Goal: Transaction & Acquisition: Purchase product/service

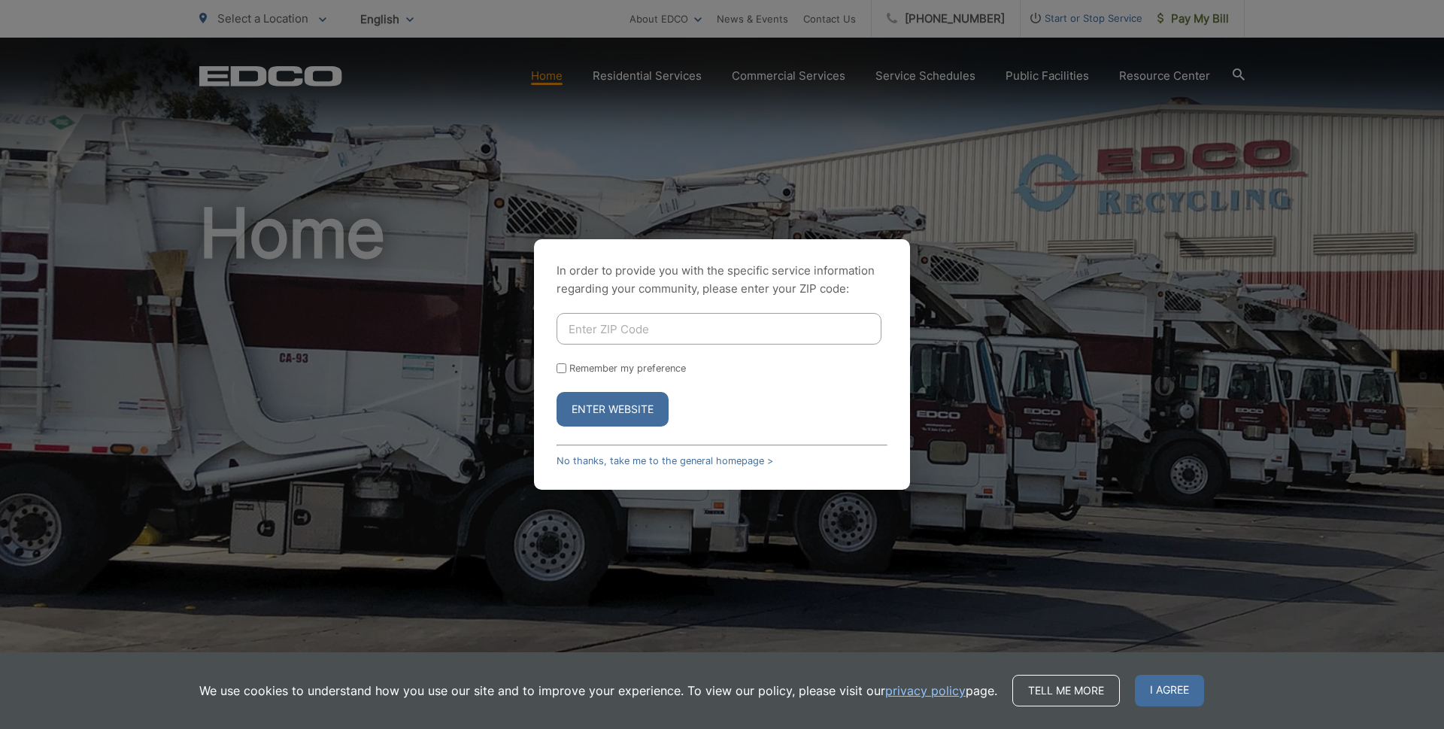
click at [670, 323] on input "Enter ZIP Code" at bounding box center [719, 329] width 325 height 32
type input "91950"
click at [628, 405] on button "Enter Website" at bounding box center [613, 409] width 112 height 35
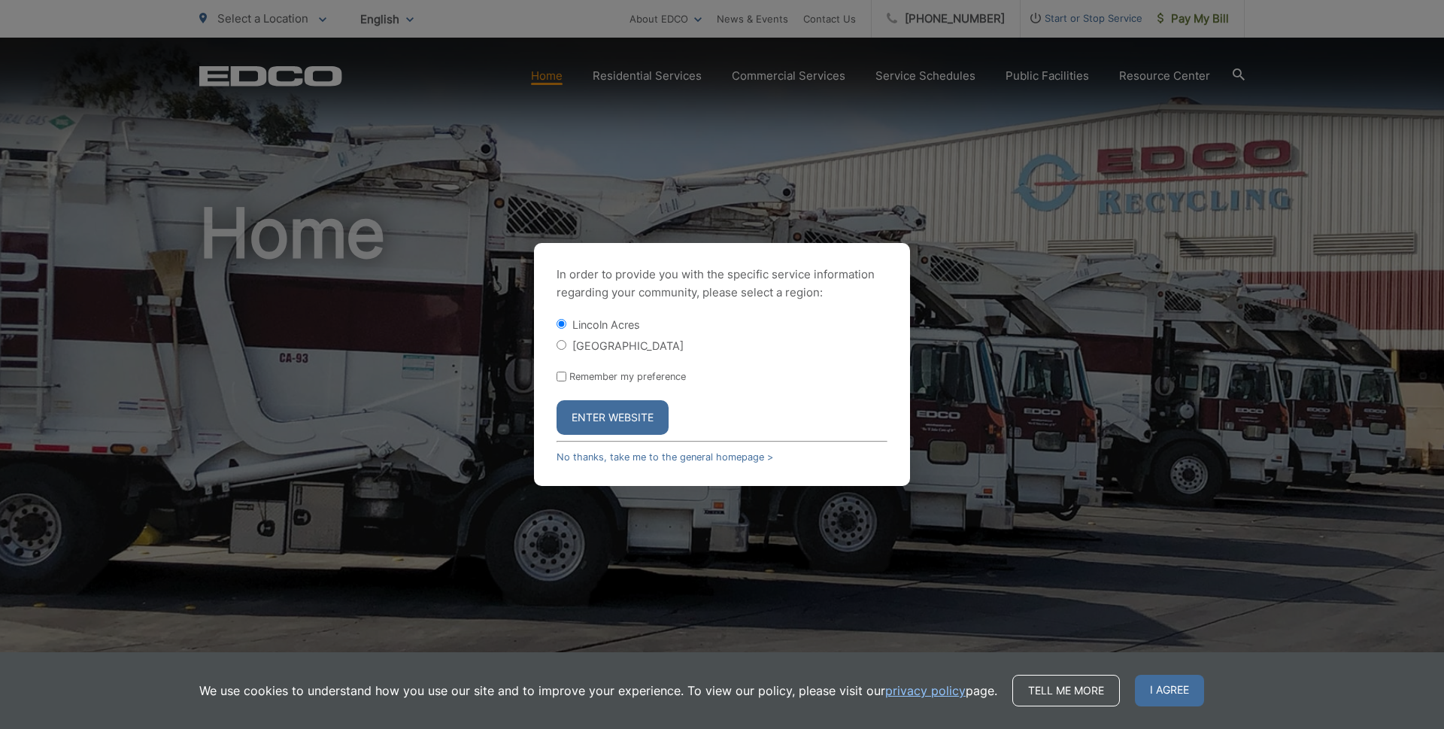
click at [615, 351] on label "[GEOGRAPHIC_DATA]" at bounding box center [627, 345] width 111 height 13
click at [566, 350] on input "[GEOGRAPHIC_DATA]" at bounding box center [562, 345] width 10 height 10
radio input "true"
click at [627, 424] on button "Enter Website" at bounding box center [613, 417] width 112 height 35
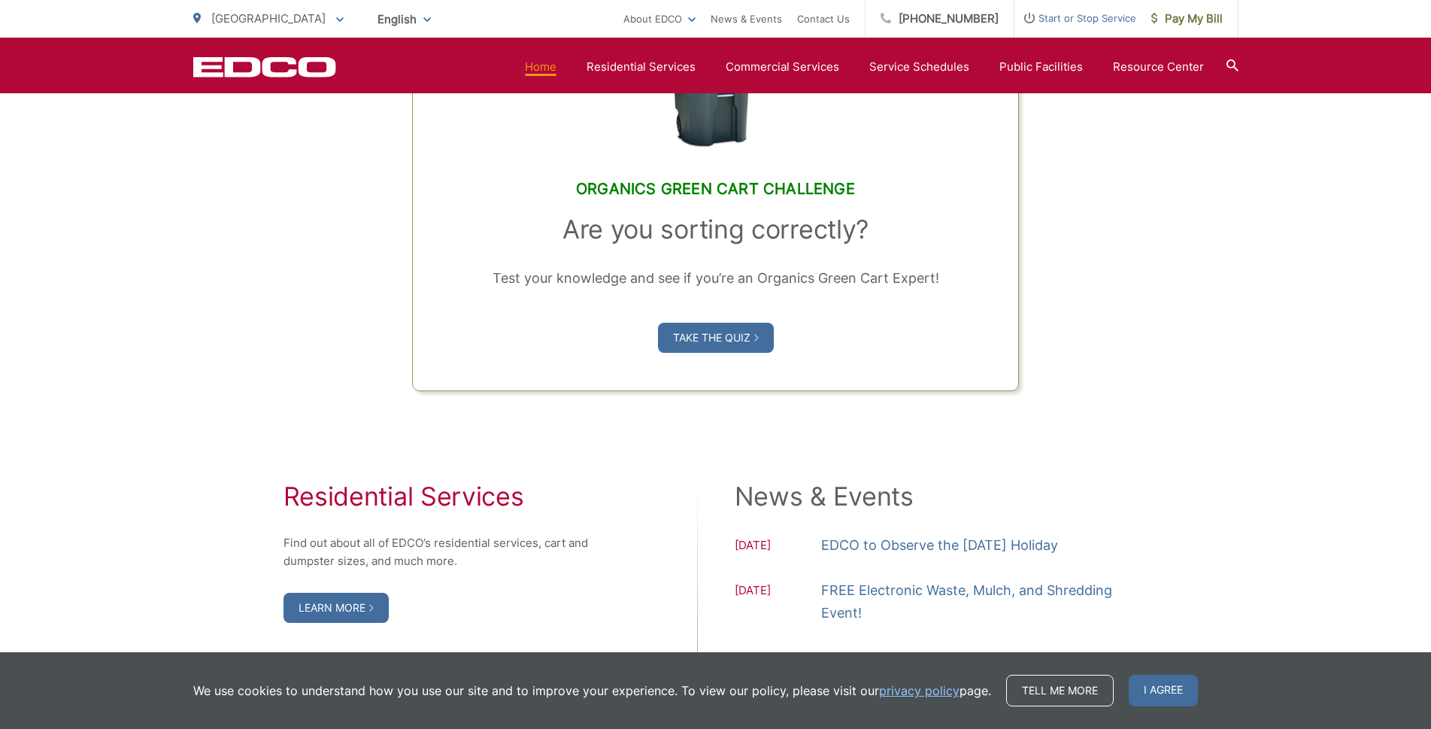
scroll to position [903, 0]
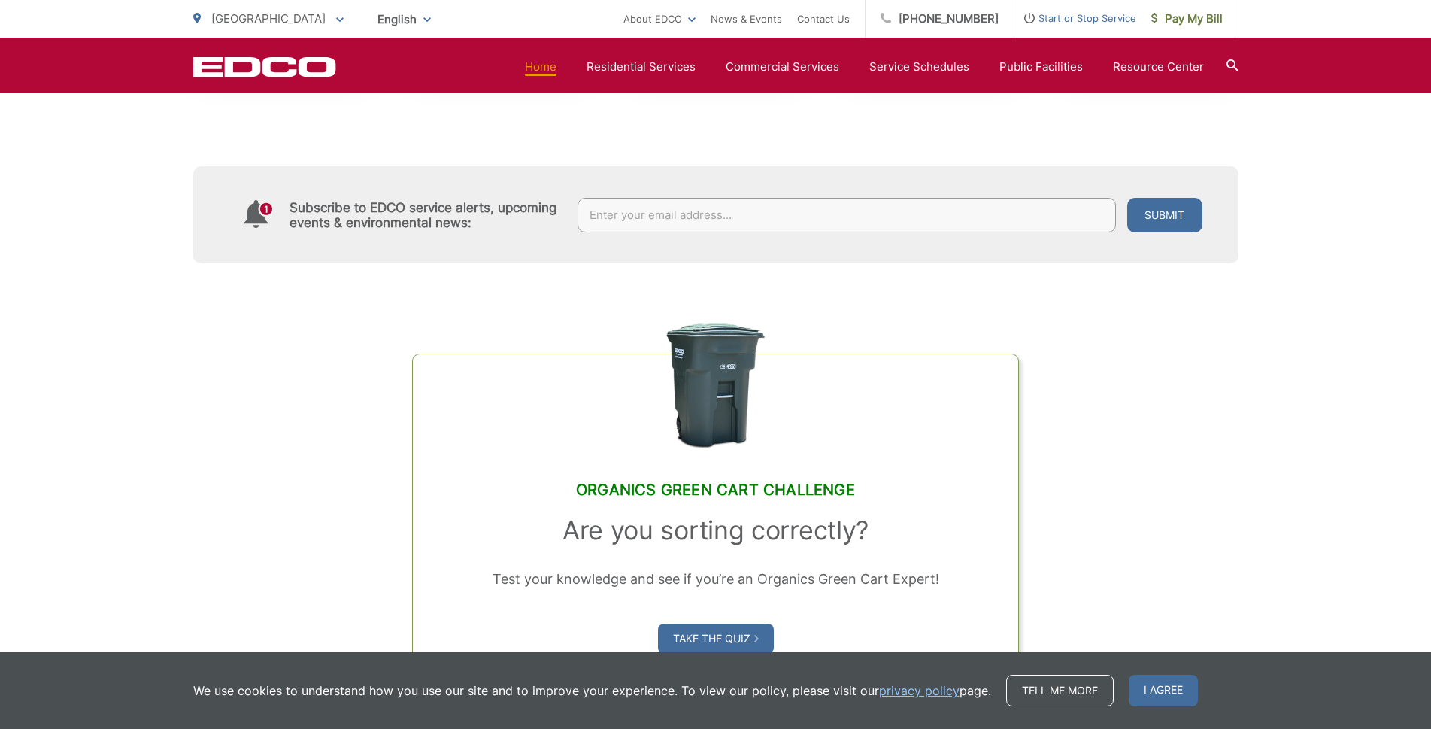
click at [309, 214] on h4 "Subscribe to EDCO service alerts, upcoming events & environmental news:" at bounding box center [427, 215] width 274 height 30
click at [250, 215] on icon at bounding box center [255, 211] width 23 height 23
click at [257, 216] on icon at bounding box center [255, 211] width 23 height 23
click at [259, 209] on icon at bounding box center [259, 214] width 30 height 28
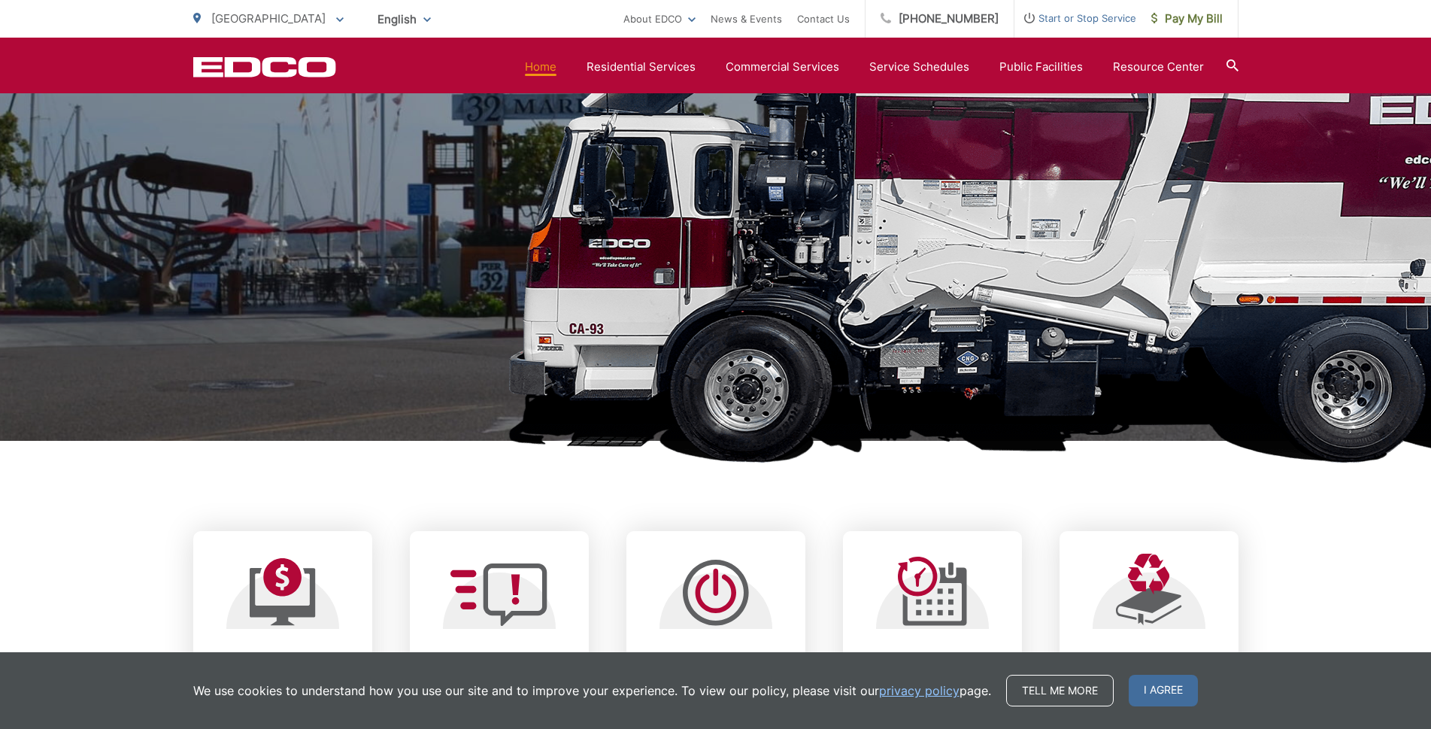
scroll to position [0, 0]
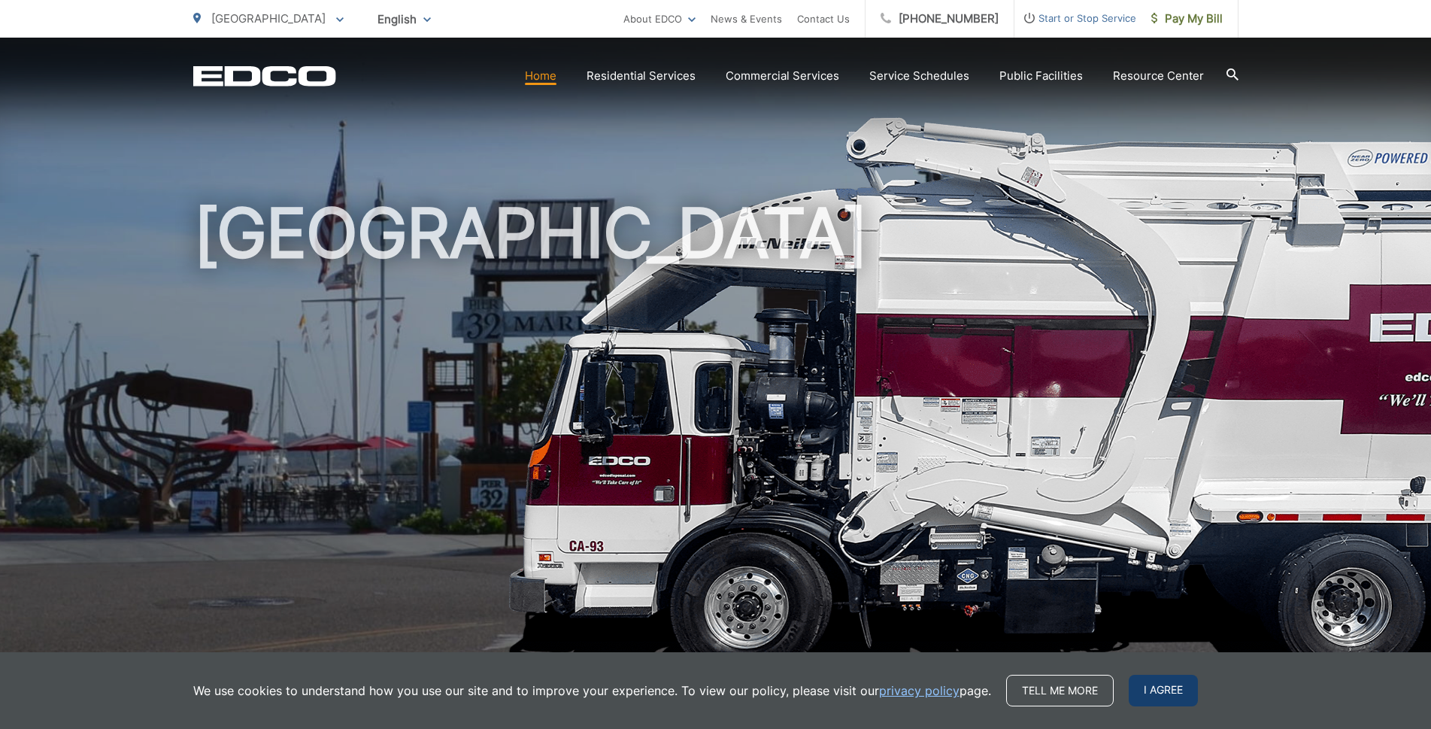
click at [1186, 692] on span "I agree" at bounding box center [1163, 691] width 69 height 32
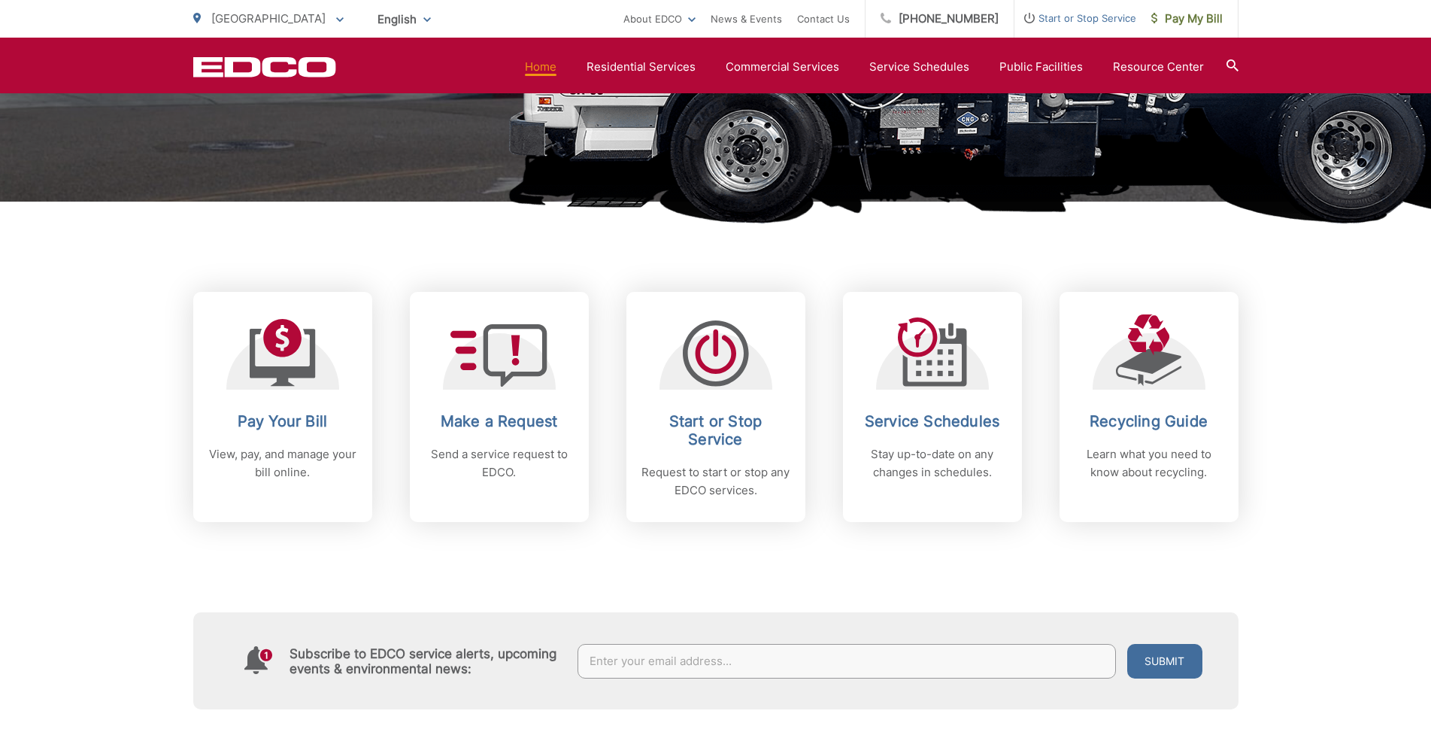
scroll to position [677, 0]
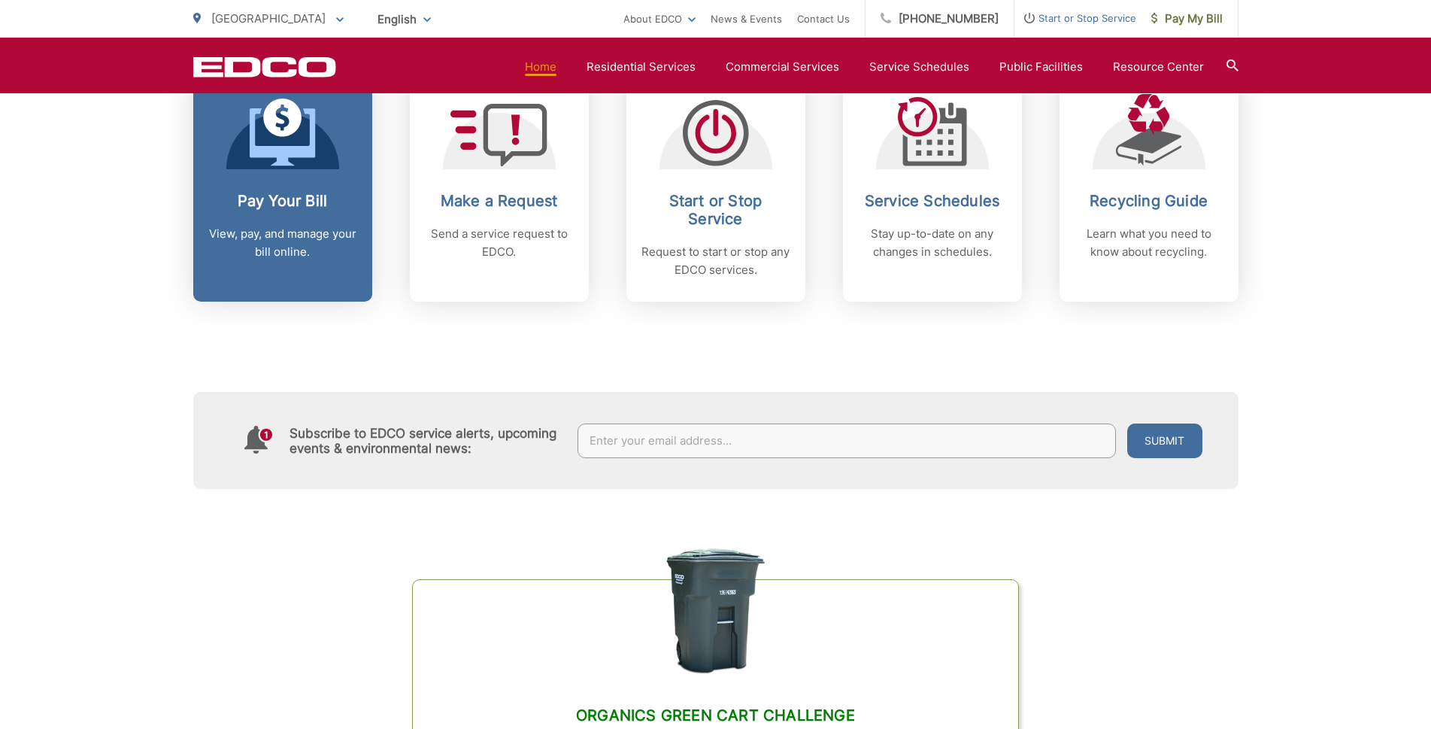
click at [290, 217] on div "Pay Your Bill View, pay, and manage your bill online." at bounding box center [282, 226] width 149 height 69
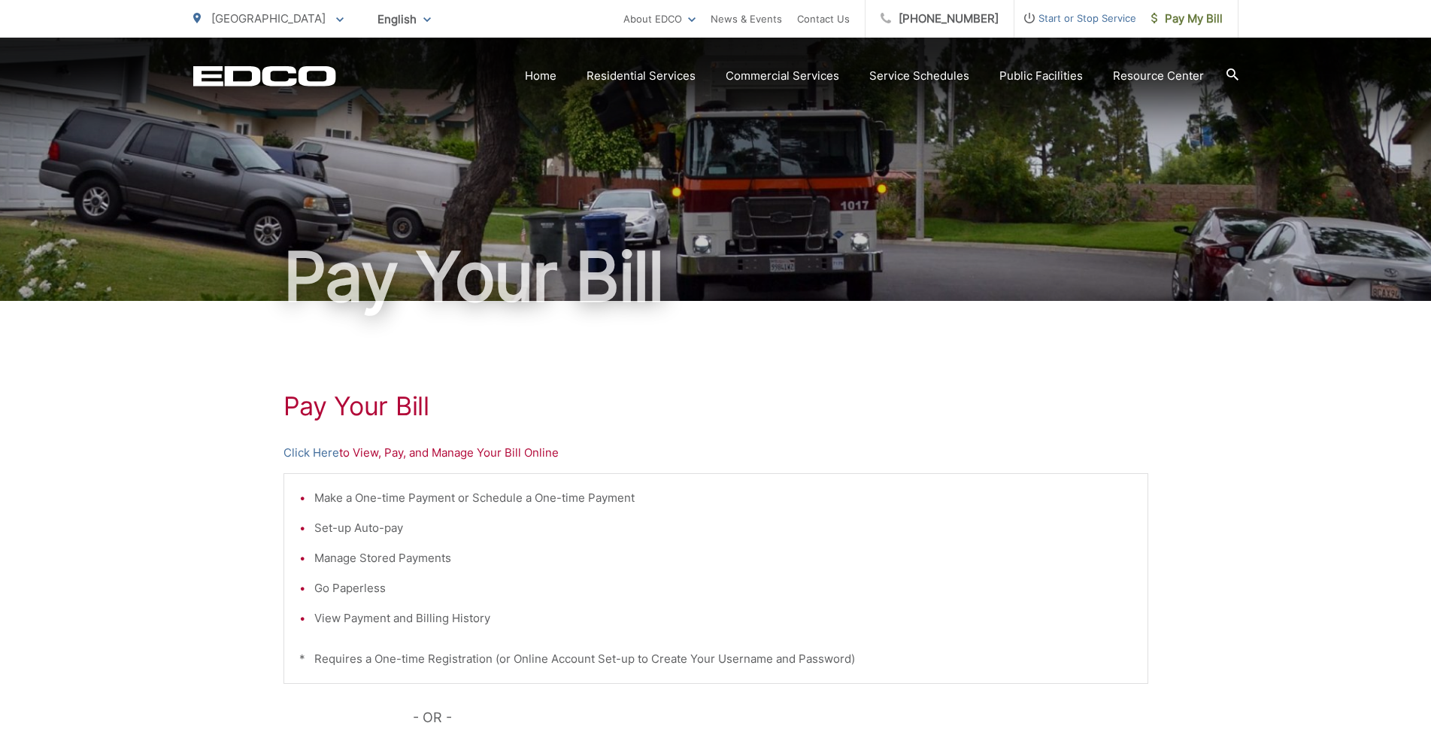
scroll to position [341, 0]
